Goal: Task Accomplishment & Management: Complete application form

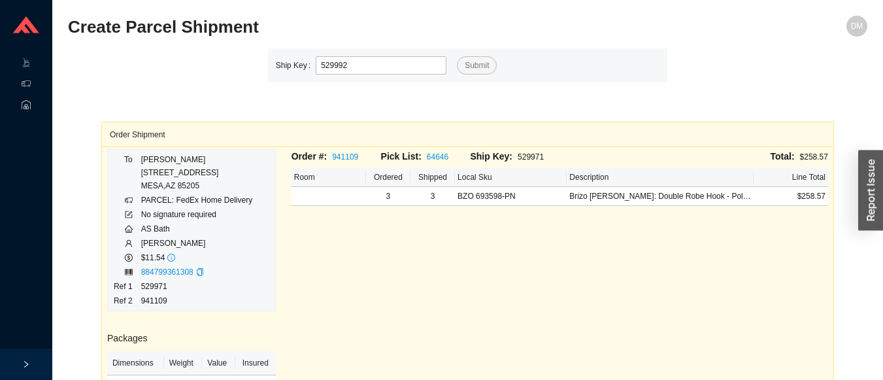
type input "529992"
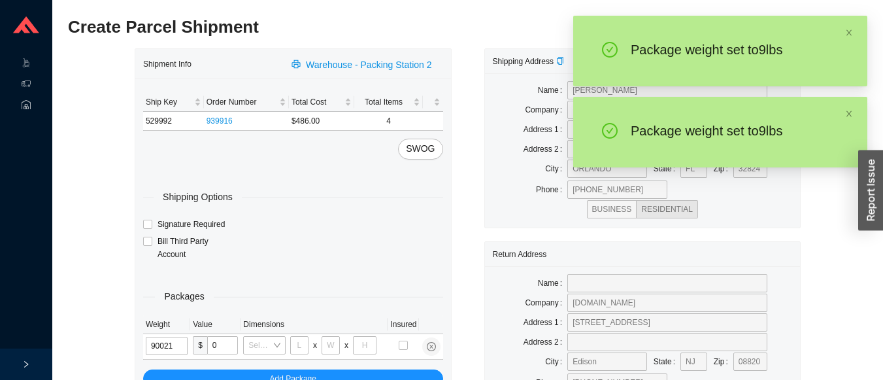
type input "9"
type input "18"
type input "12"
type input "9"
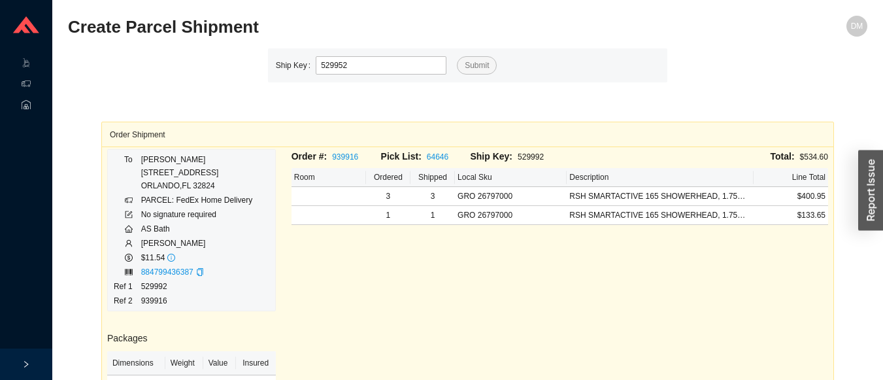
type input "529952"
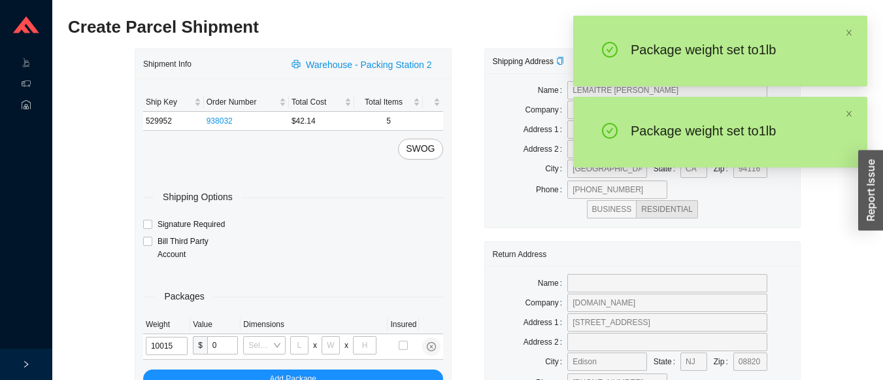
type input "1"
type input "8"
type input "1"
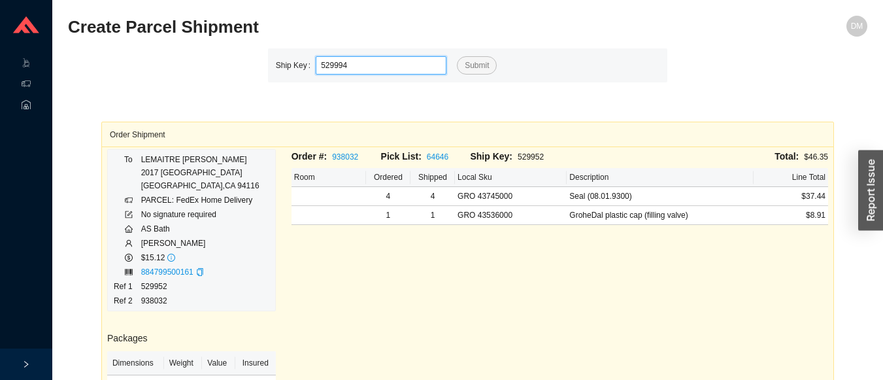
type input "529994"
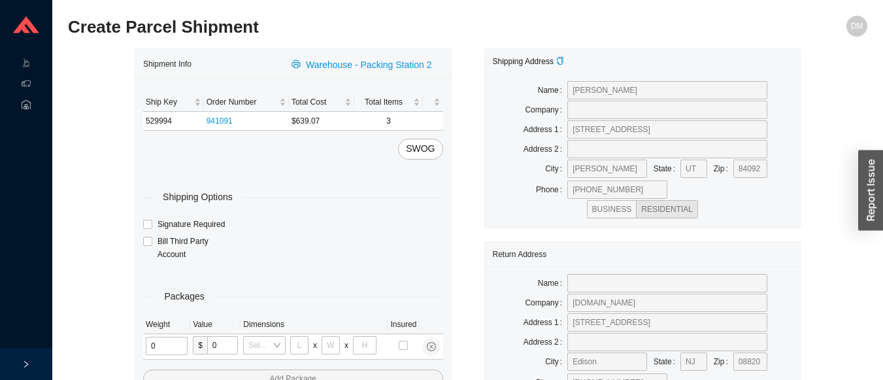
type input "2"
type input "18"
type input "8"
type input "42"
type input "1"
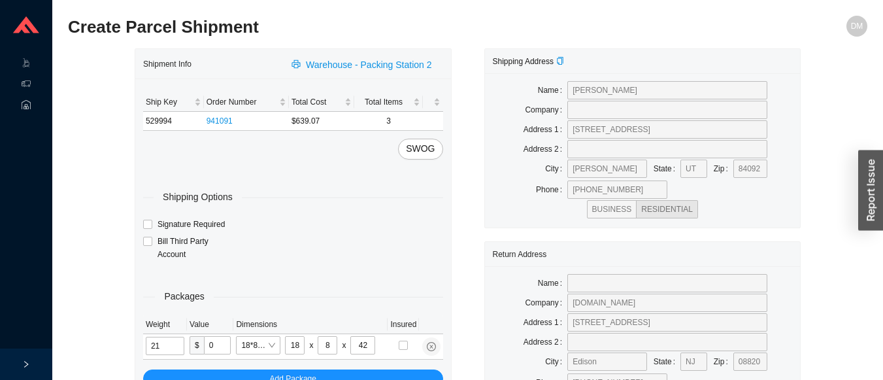
type input "21"
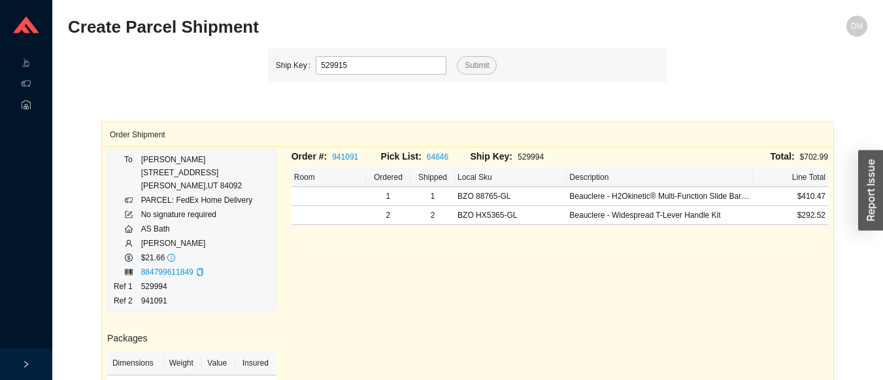
type input "529915"
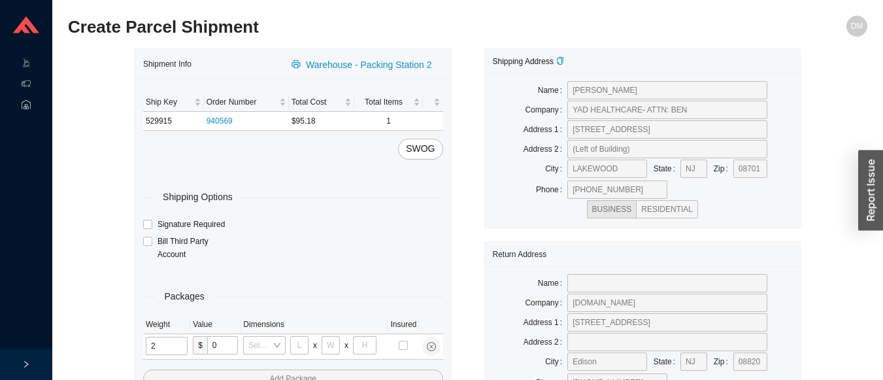
type input "24"
type input "28"
type input "19"
type input "6"
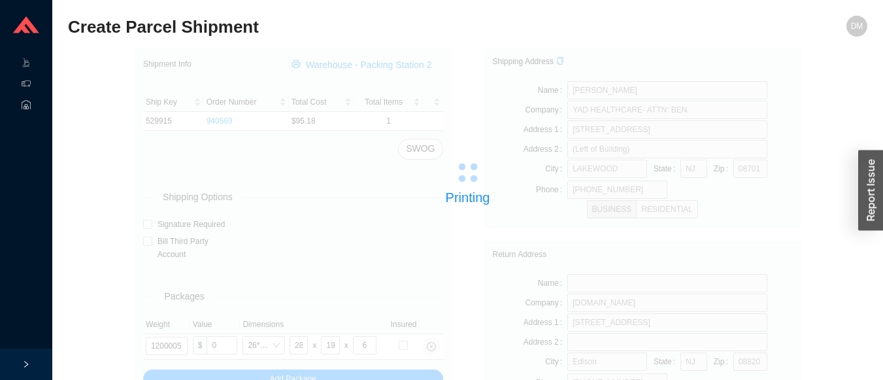
type input "529913"
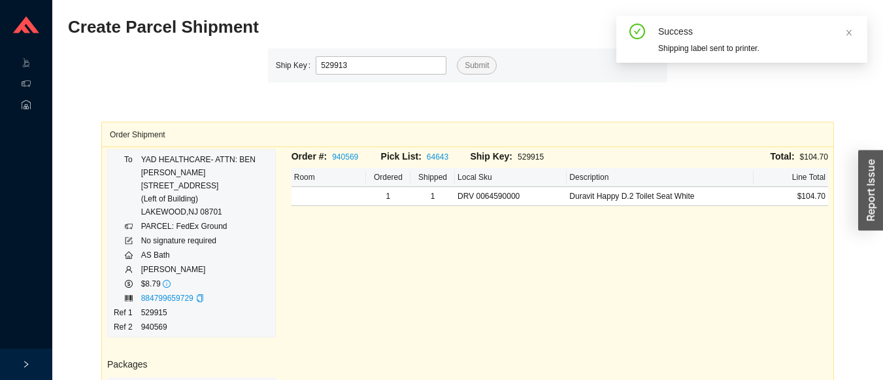
type input "529913"
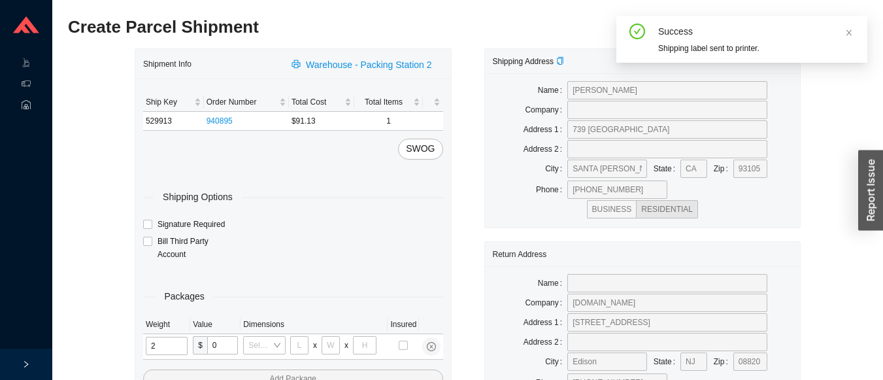
type input "24"
type input "28"
type input "19"
type input "6"
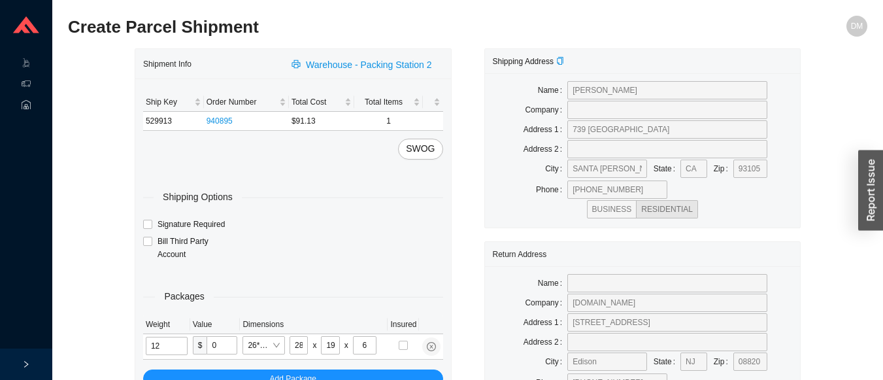
type input "12"
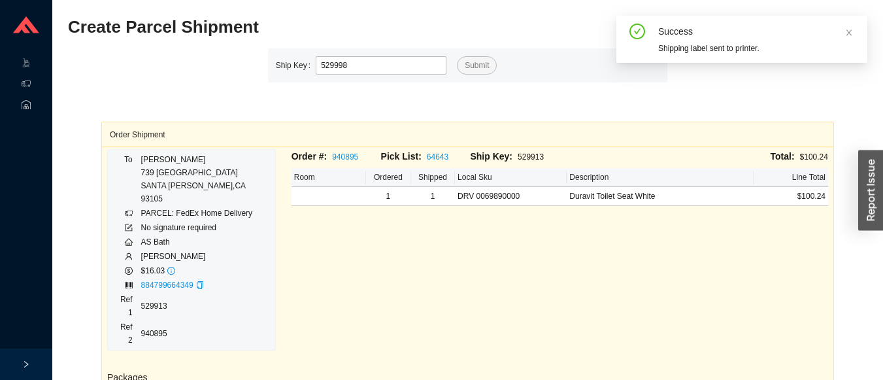
type input "529998"
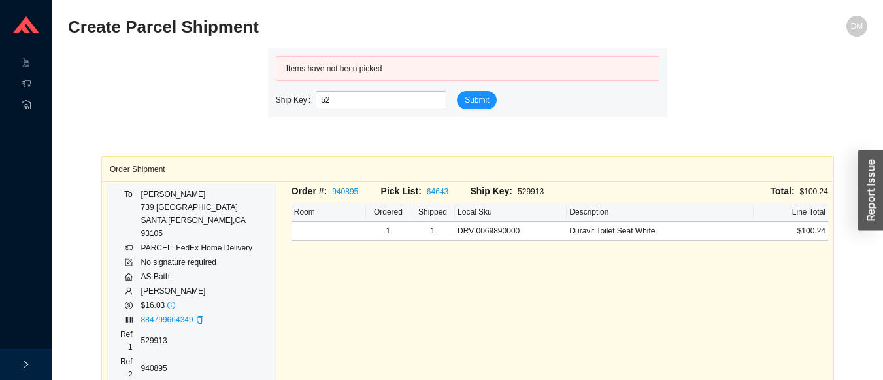
type input "5"
type input "529963"
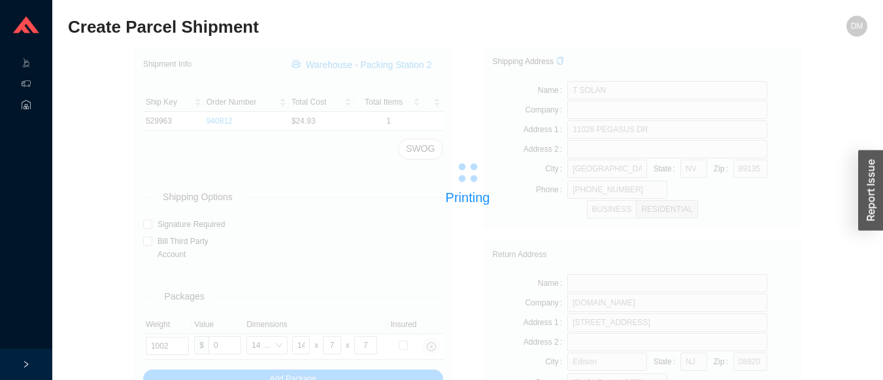
type input "1"
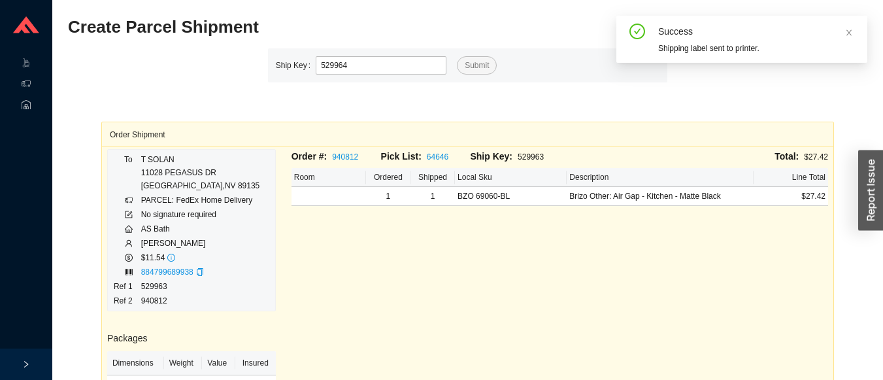
type input "529964"
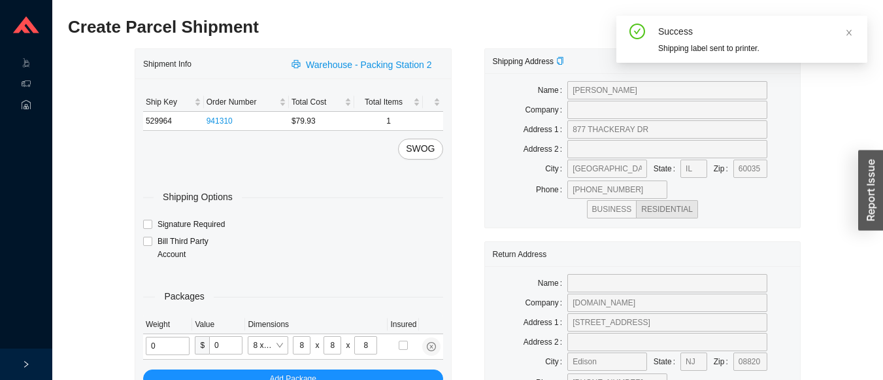
type input "2"
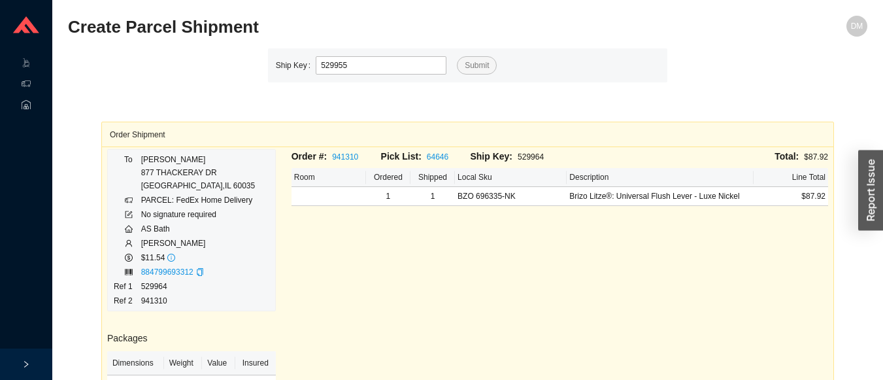
type input "529955"
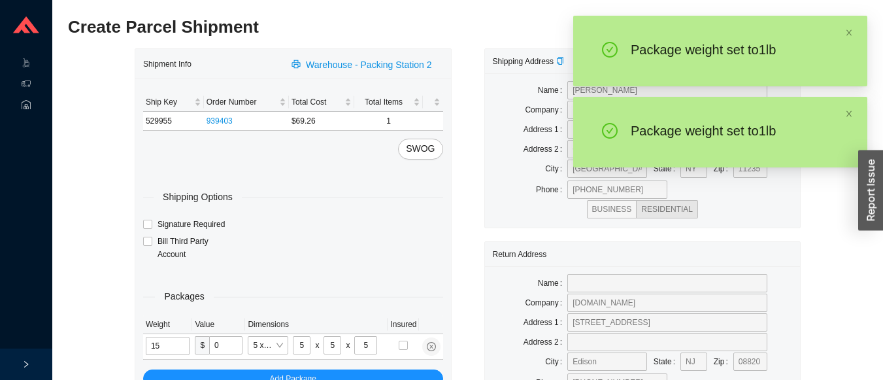
type input "1"
type input "8"
type input "1"
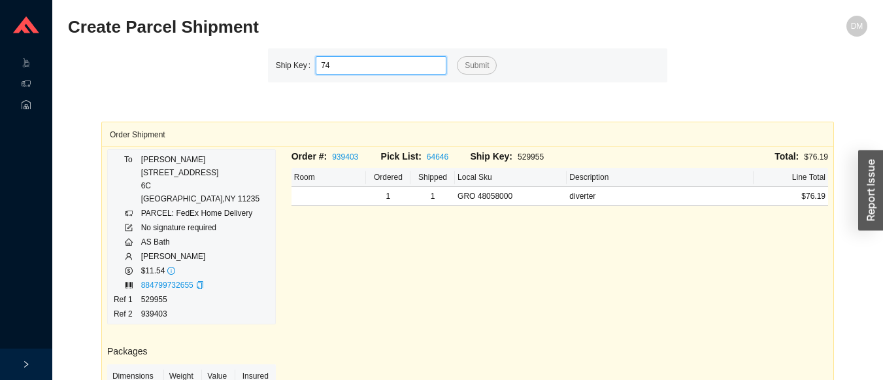
type input "74"
click at [457, 56] on button "Submit" at bounding box center [477, 65] width 40 height 18
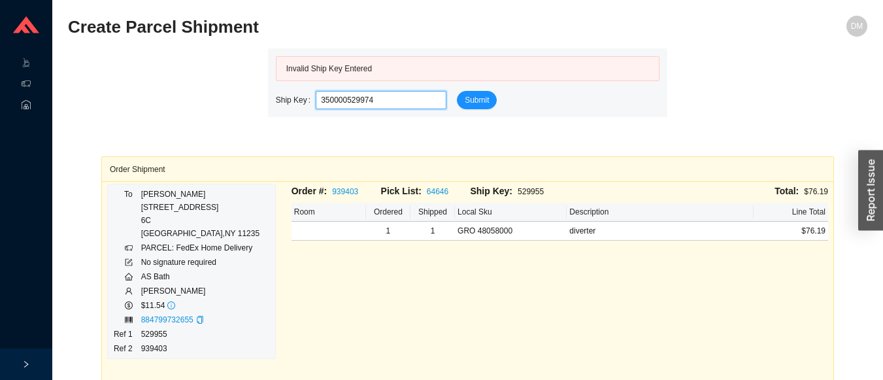
type input "529974"
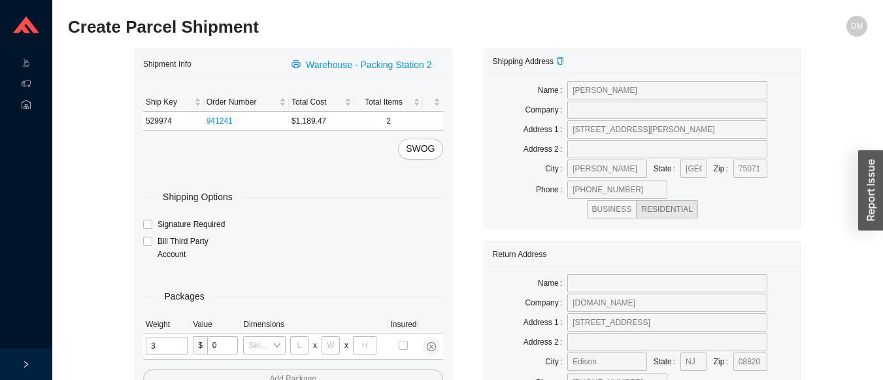
type input "35"
type input "30"
type input "15"
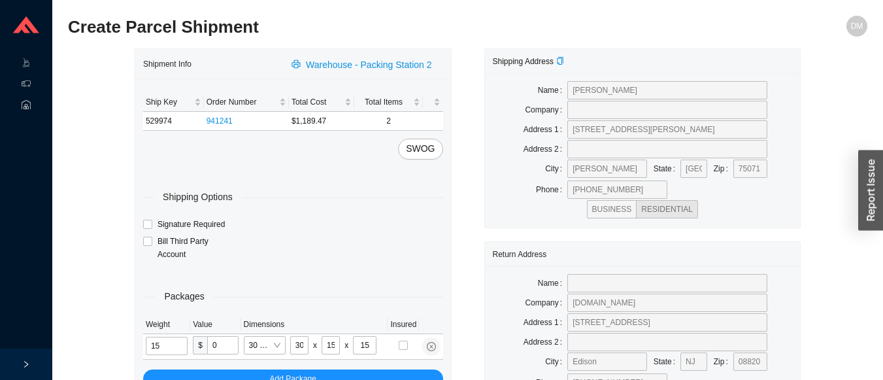
type input "15"
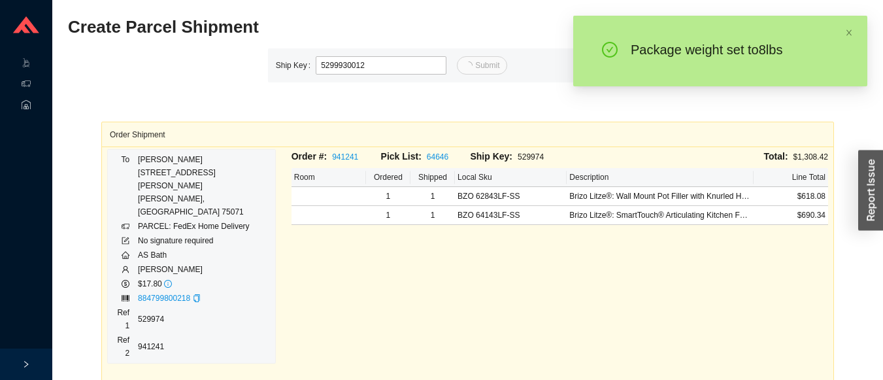
type input "12"
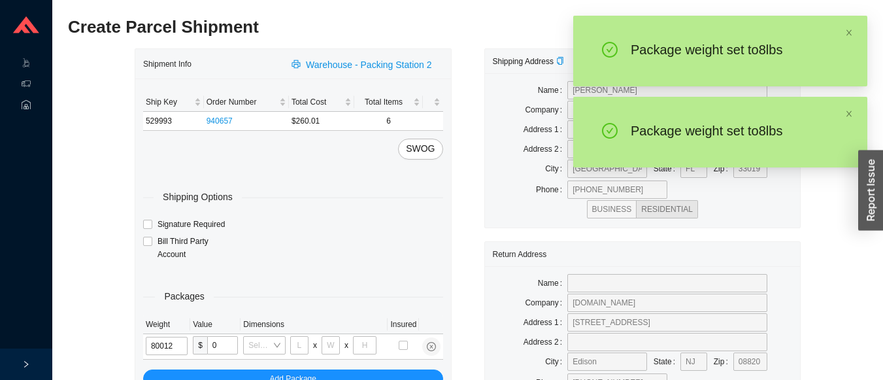
type input "8"
type input "18"
type input "12"
type input "6"
type input "8"
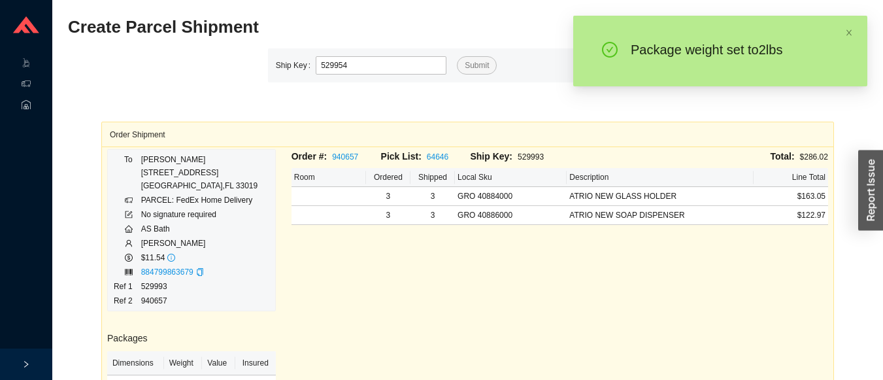
type input "529954"
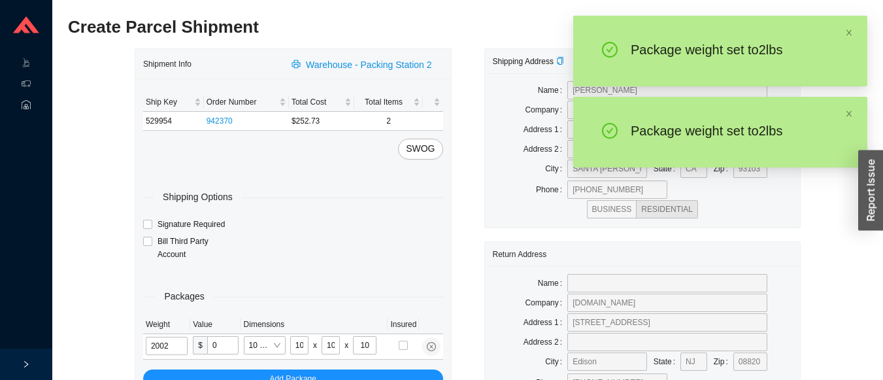
type input "2"
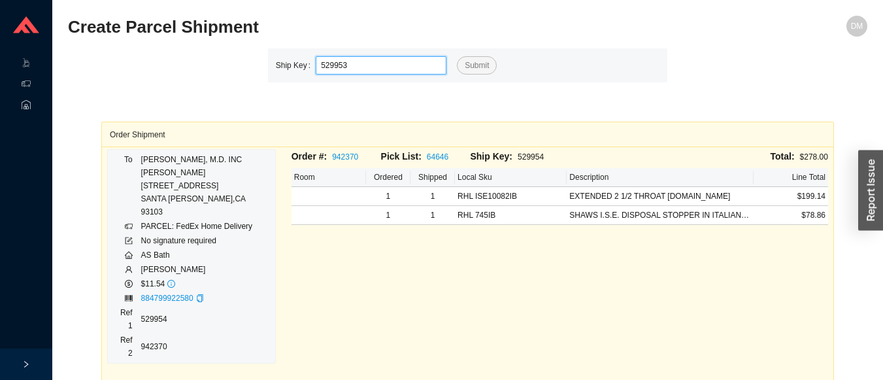
type input "529953"
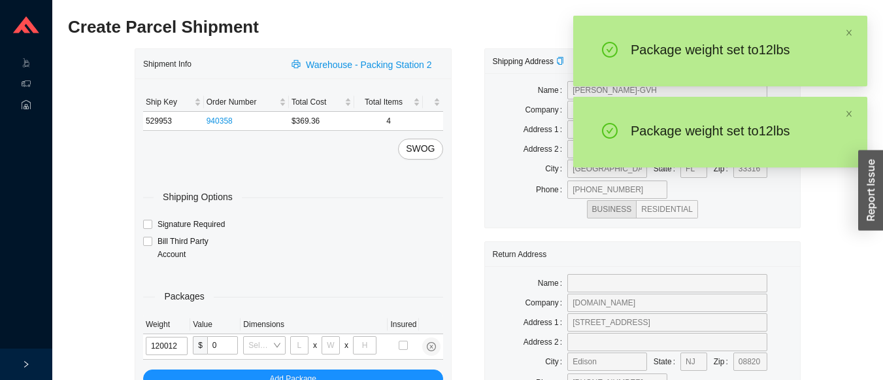
type input "12"
type input "18"
type input "12"
type input "6"
type input "12"
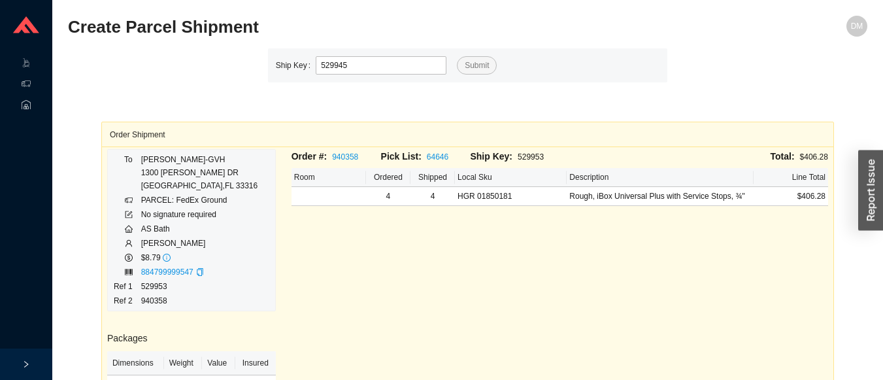
type input "529945"
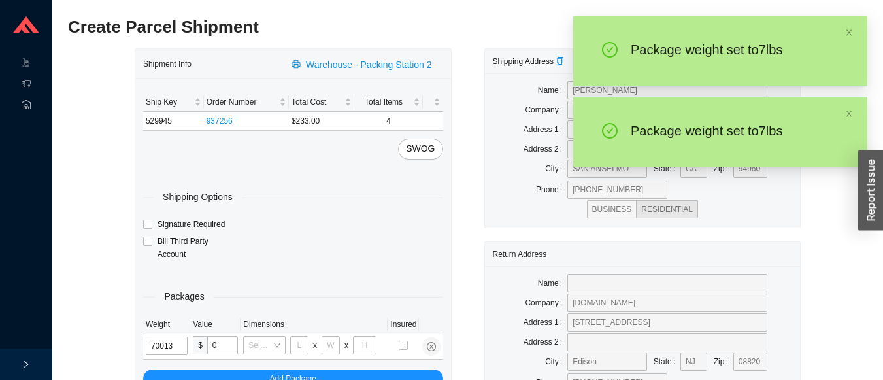
type input "7"
type input "10"
type input "7"
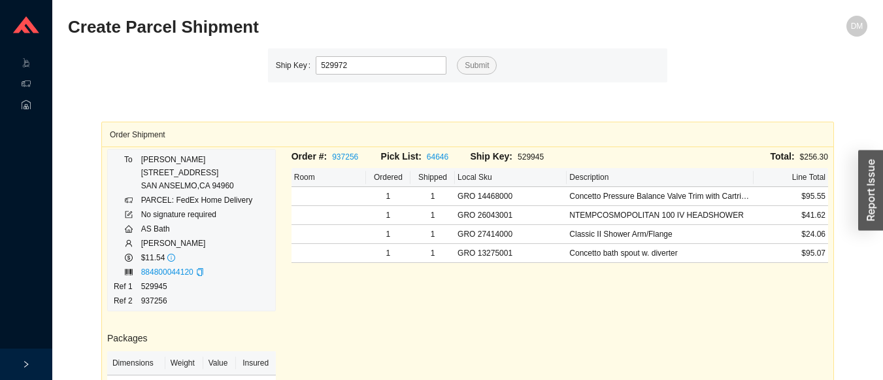
type input "529972"
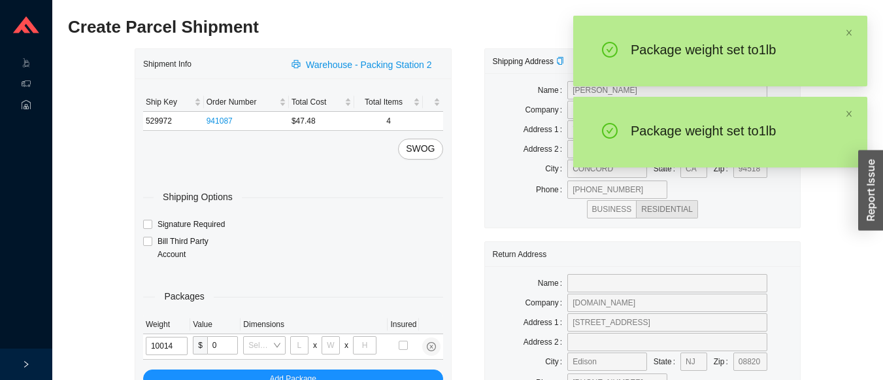
type input "1"
type input "5"
type input "1"
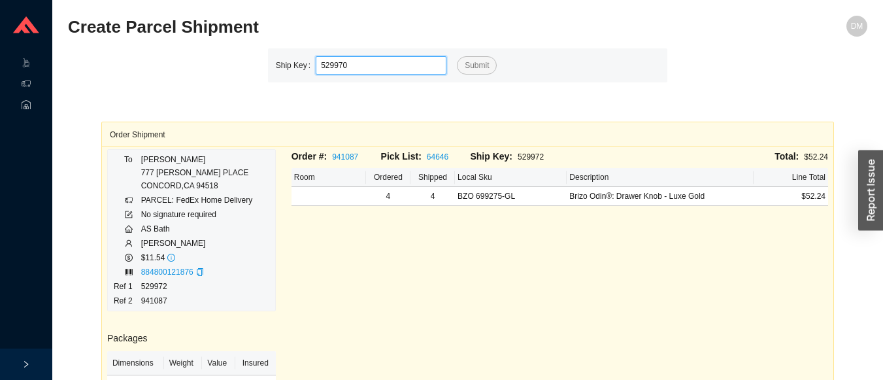
type input "529970"
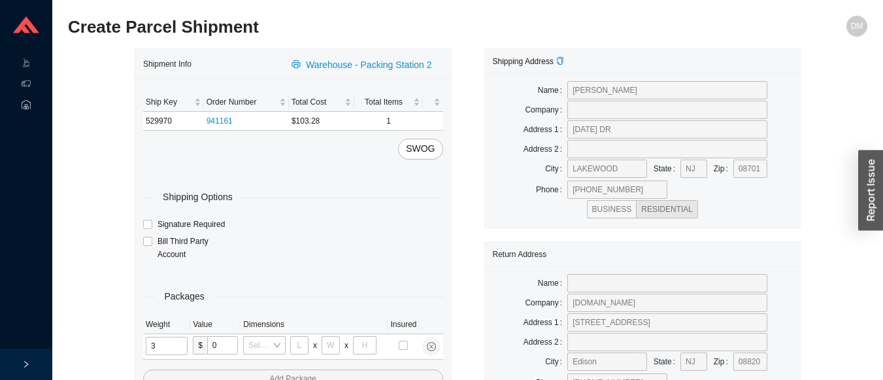
type input "33"
type input "24"
type input "14"
type input "4"
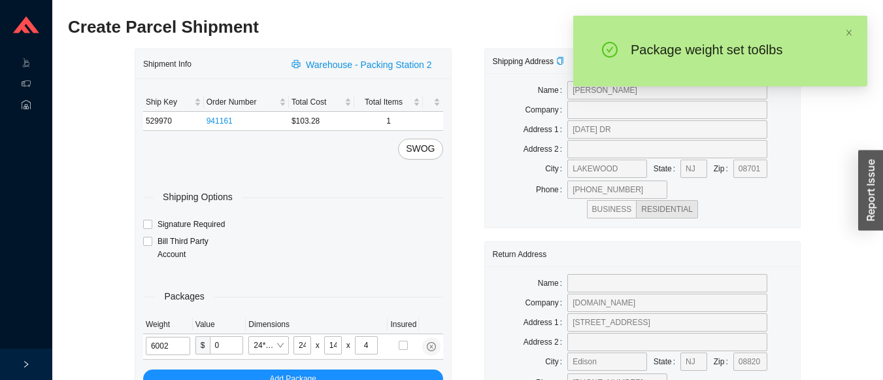
type input "6"
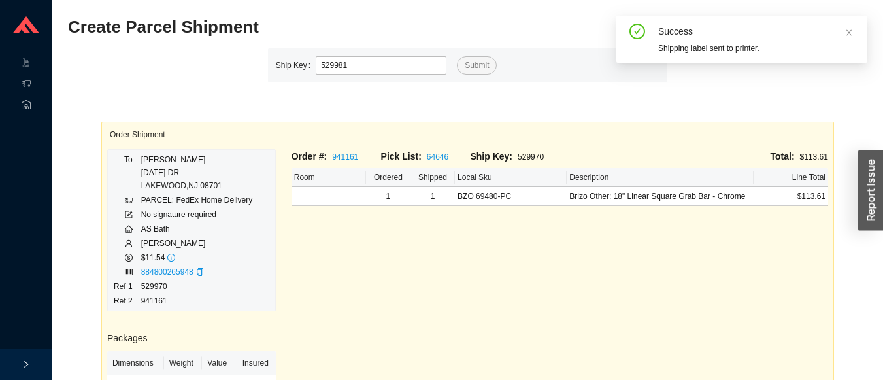
type input "529981"
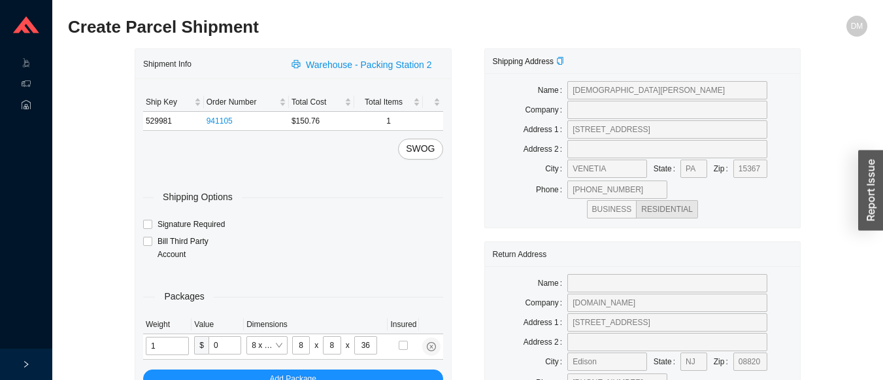
type input "15"
type input "18"
type input "5"
type input "15"
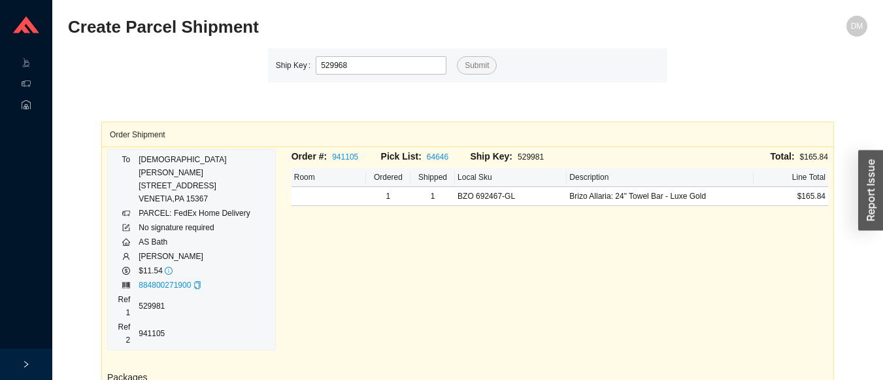
type input "529968"
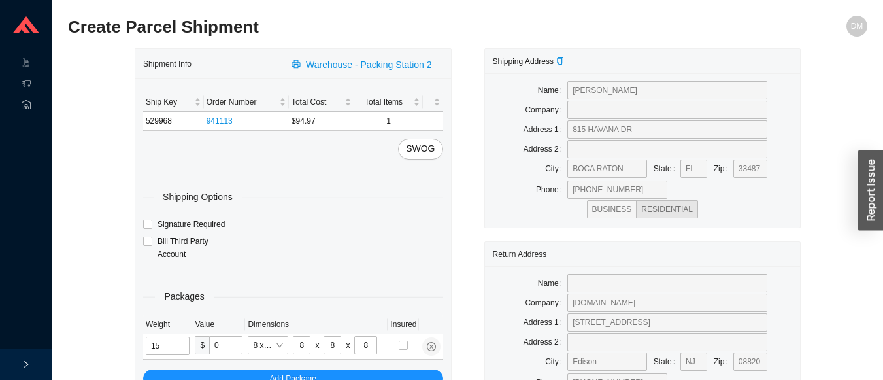
type input "2"
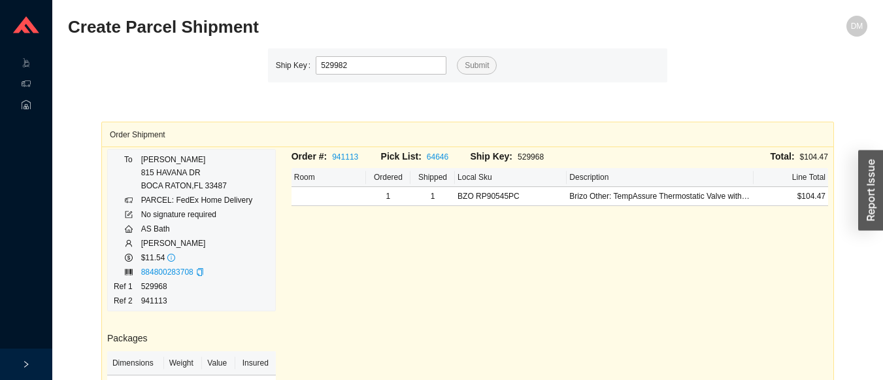
type input "529982"
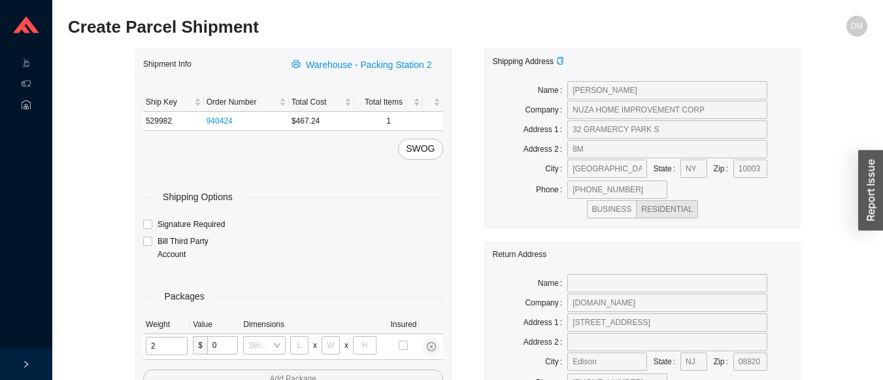
type input "24"
type input "28"
type input "19"
type input "6"
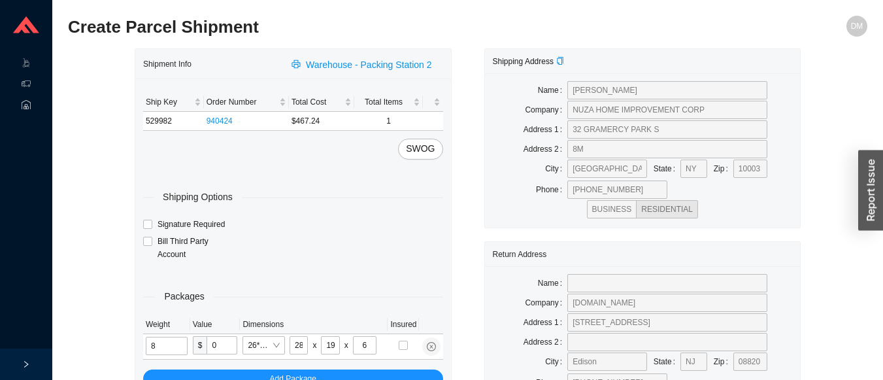
type input "8"
